Goal: Task Accomplishment & Management: Manage account settings

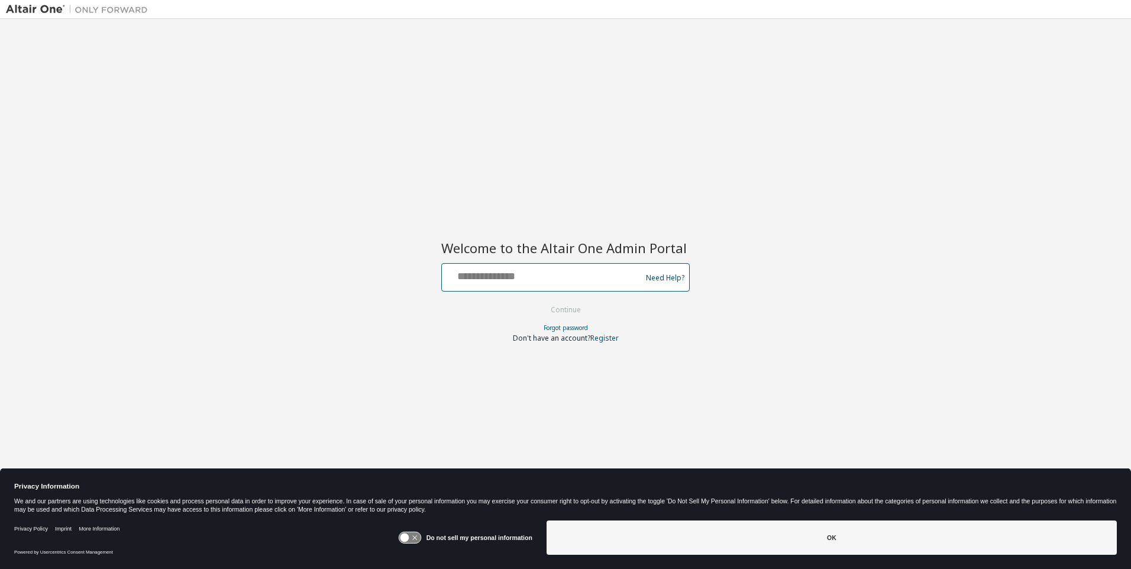
click at [544, 275] on input "text" at bounding box center [544, 274] width 194 height 17
type input "**********"
click at [566, 311] on button "Continue" at bounding box center [566, 310] width 55 height 18
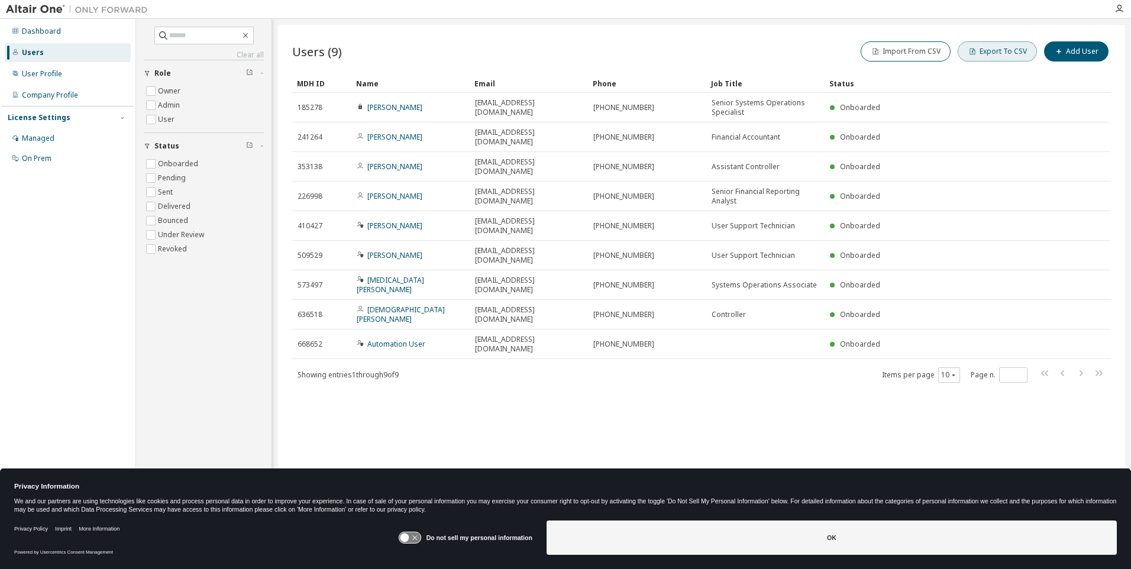
click at [1000, 51] on button "Export To CSV" at bounding box center [997, 51] width 79 height 20
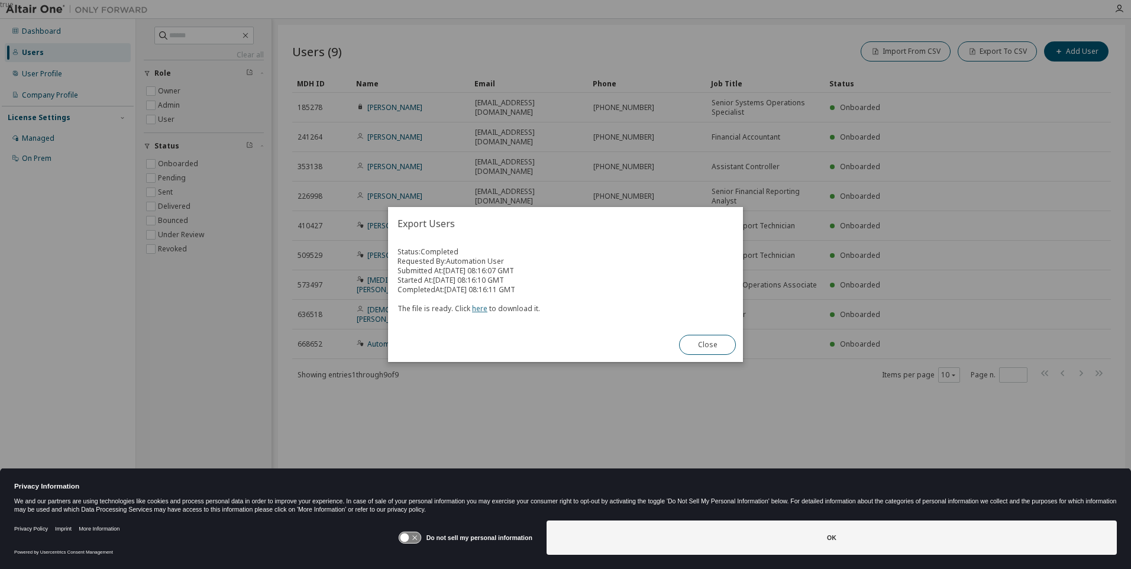
click at [478, 308] on link "here" at bounding box center [479, 309] width 15 height 10
click at [708, 345] on button "Close" at bounding box center [707, 345] width 57 height 20
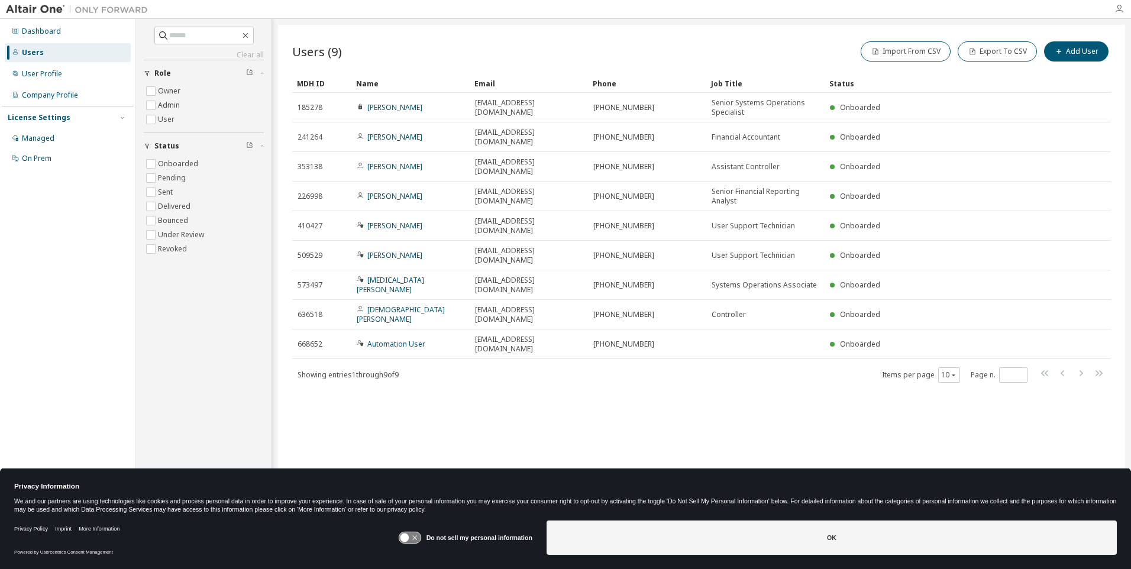
click at [1120, 9] on icon "button" at bounding box center [1119, 8] width 9 height 9
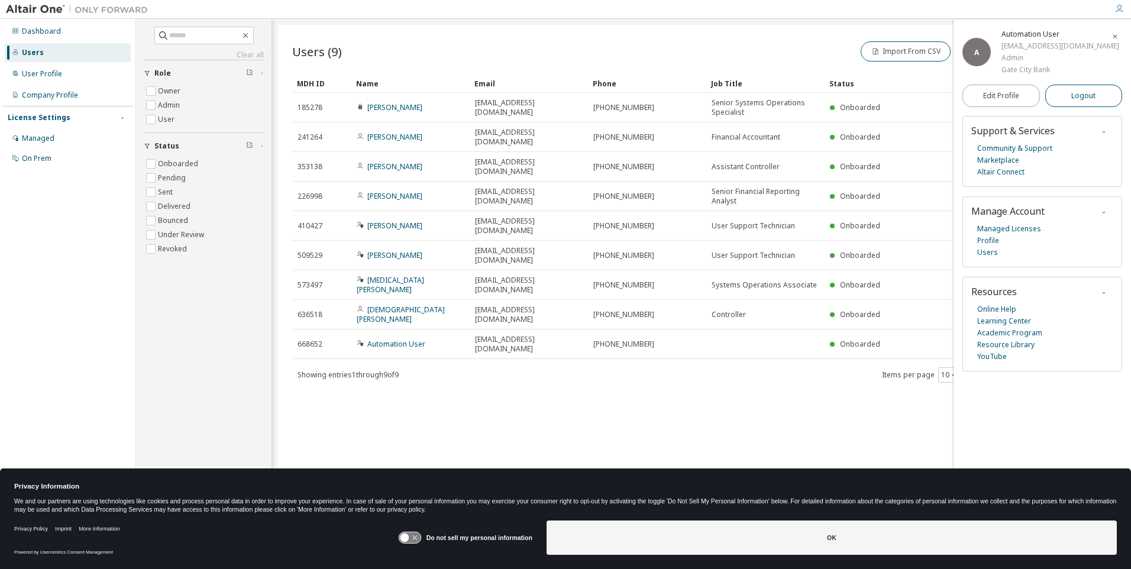
click at [1084, 102] on span "Logout" at bounding box center [1084, 96] width 24 height 12
